Goal: Find specific page/section: Find specific page/section

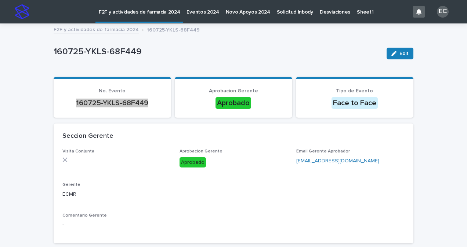
scroll to position [25, 0]
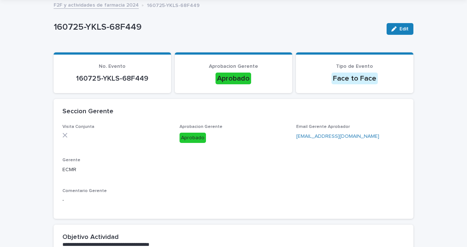
click at [54, 29] on p "160725-YKLS-68F449" at bounding box center [217, 27] width 327 height 11
click at [78, 6] on link "F2F y actividades de farmacia 2024" at bounding box center [96, 4] width 85 height 8
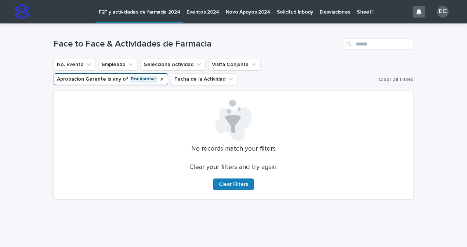
click at [163, 78] on icon "Aprobacion Gerente" at bounding box center [161, 79] width 3 height 3
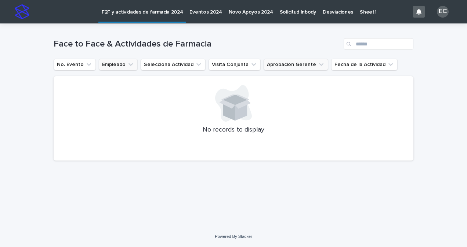
click at [128, 67] on icon "Empleado" at bounding box center [130, 64] width 7 height 7
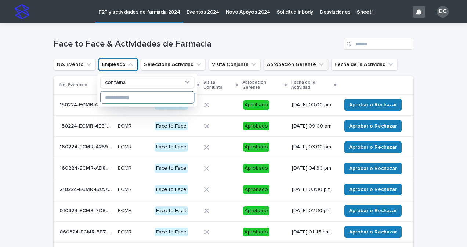
click at [124, 96] on input at bounding box center [147, 98] width 93 height 12
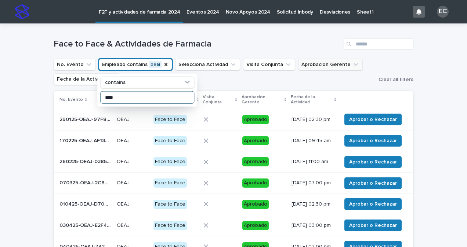
type input "****"
click at [6, 143] on div "Loading... Saving… Loading... Saving… Face to Face & Actividades de Farmacia No…" at bounding box center [233, 203] width 467 height 360
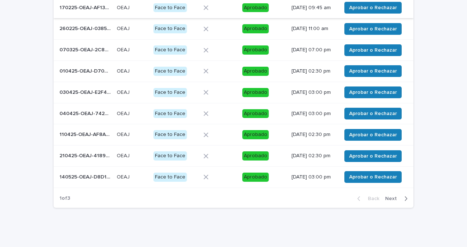
scroll to position [135, 0]
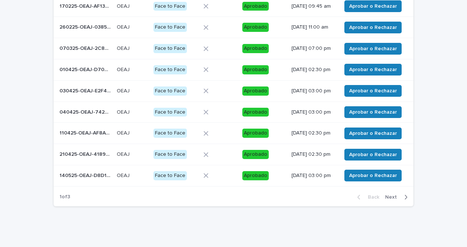
click at [393, 200] on span "Next" at bounding box center [393, 197] width 16 height 5
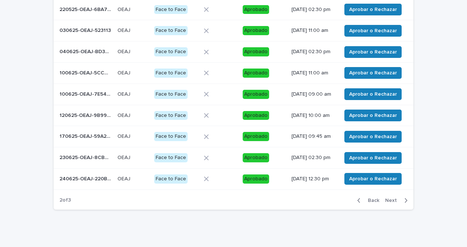
click at [388, 203] on span "Next" at bounding box center [393, 200] width 16 height 5
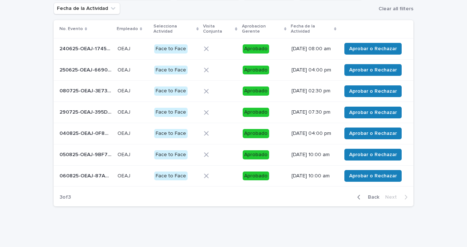
scroll to position [72, 0]
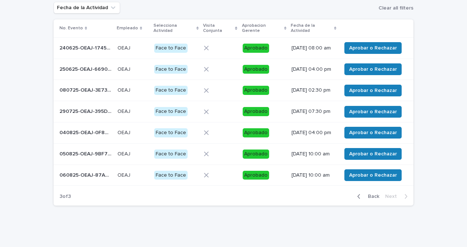
click at [77, 115] on p "290725-OEAJ-395D43" at bounding box center [86, 111] width 54 height 8
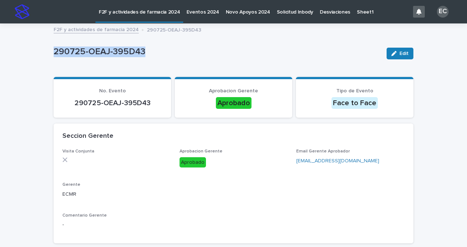
drag, startPoint x: 141, startPoint y: 50, endPoint x: 53, endPoint y: 53, distance: 87.7
click at [54, 53] on p "290725-OEAJ-395D43" at bounding box center [217, 52] width 327 height 11
copy p "290725-OEAJ-395D43"
